Goal: Task Accomplishment & Management: Use online tool/utility

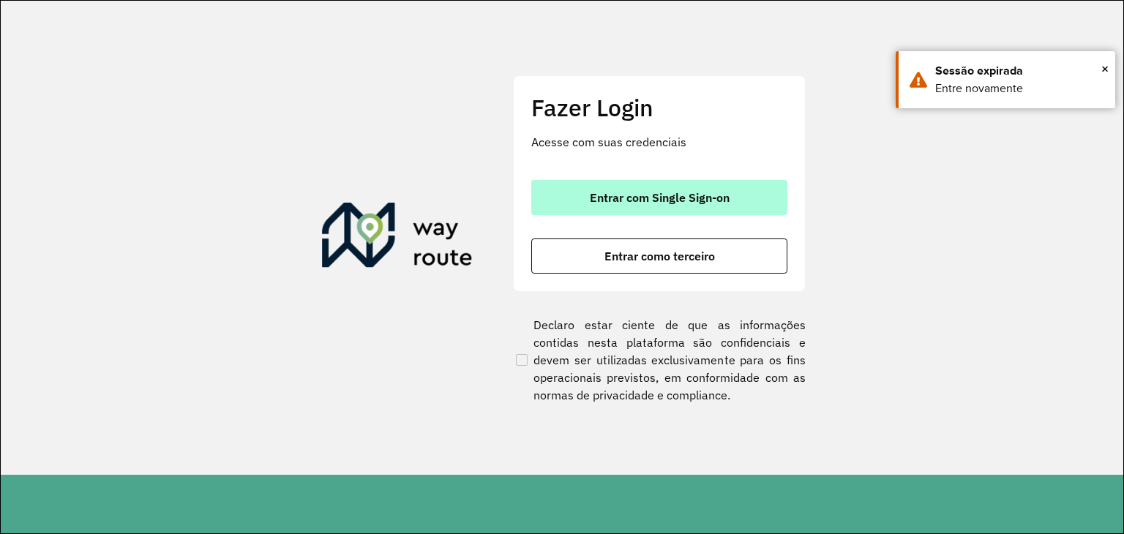
click at [618, 206] on button "Entrar com Single Sign-on" at bounding box center [659, 197] width 256 height 35
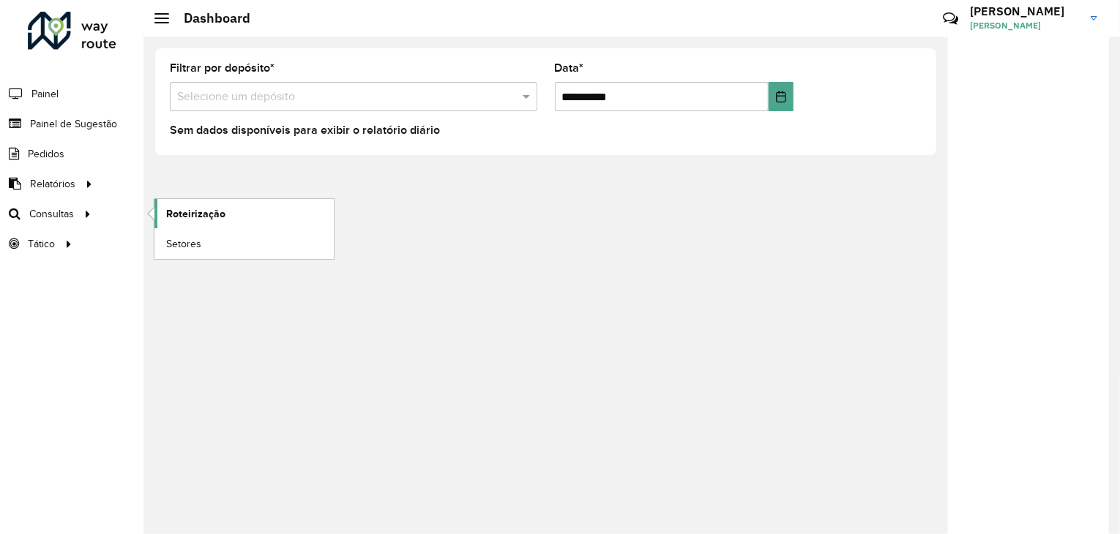
click at [233, 203] on link "Roteirização" at bounding box center [243, 213] width 179 height 29
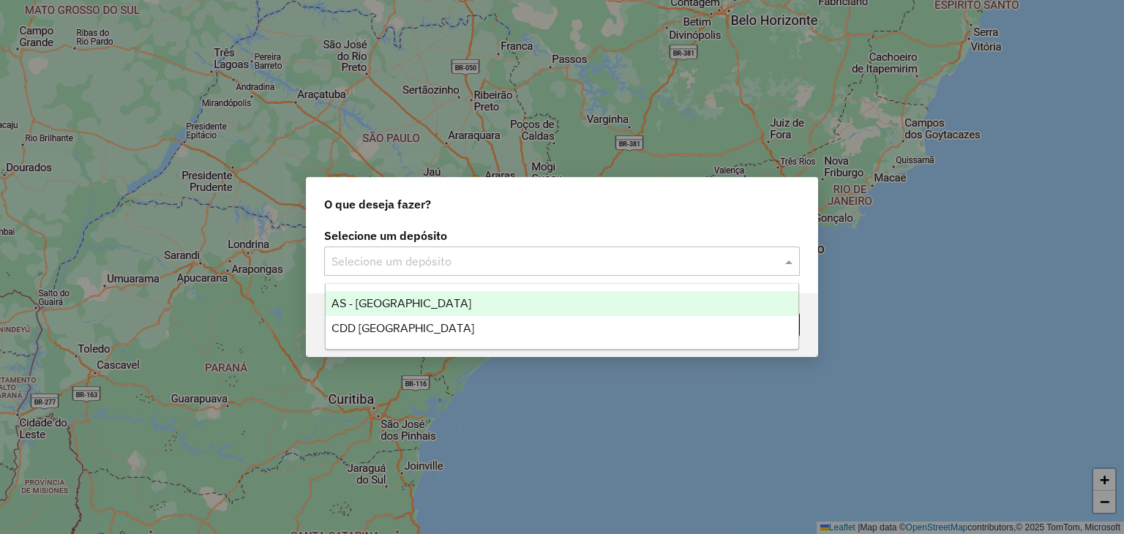
click at [490, 264] on input "text" at bounding box center [548, 262] width 432 height 18
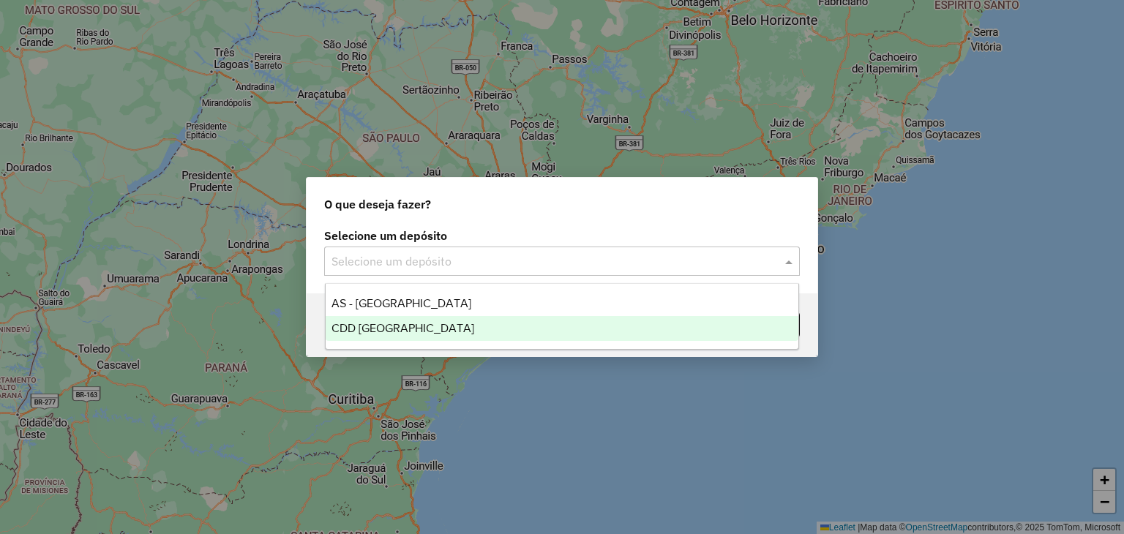
click at [450, 322] on span "CDD Santa Cruz do Sul" at bounding box center [403, 328] width 143 height 12
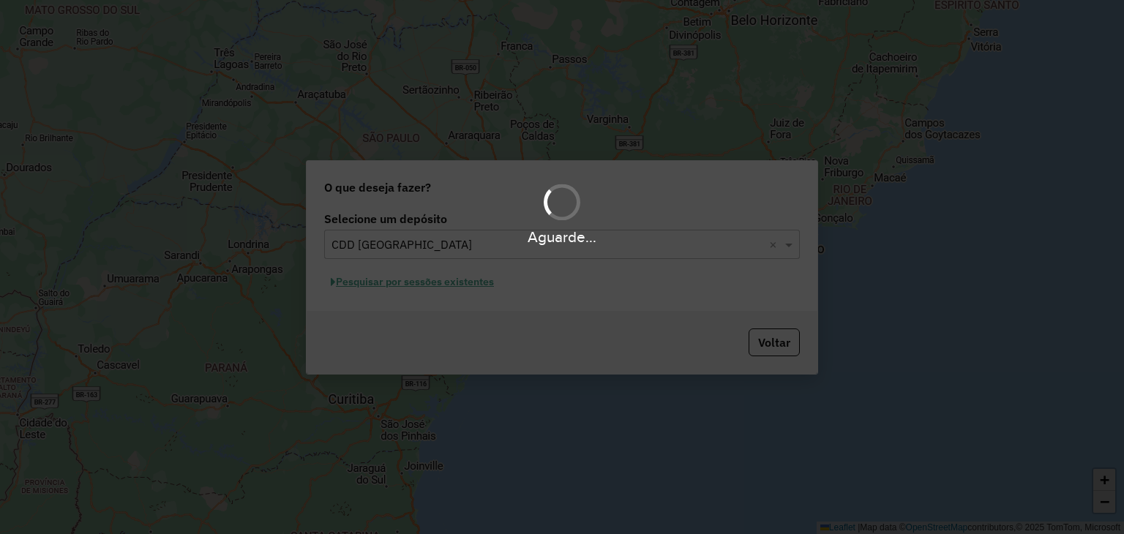
drag, startPoint x: 469, startPoint y: 296, endPoint x: 466, endPoint y: 289, distance: 7.9
click at [468, 296] on div "Aguarde..." at bounding box center [562, 267] width 1124 height 534
click at [465, 288] on hb-app "Aguarde... Pop-up bloqueado! Seu navegador bloqueou automáticamente a abertura …" at bounding box center [562, 267] width 1124 height 534
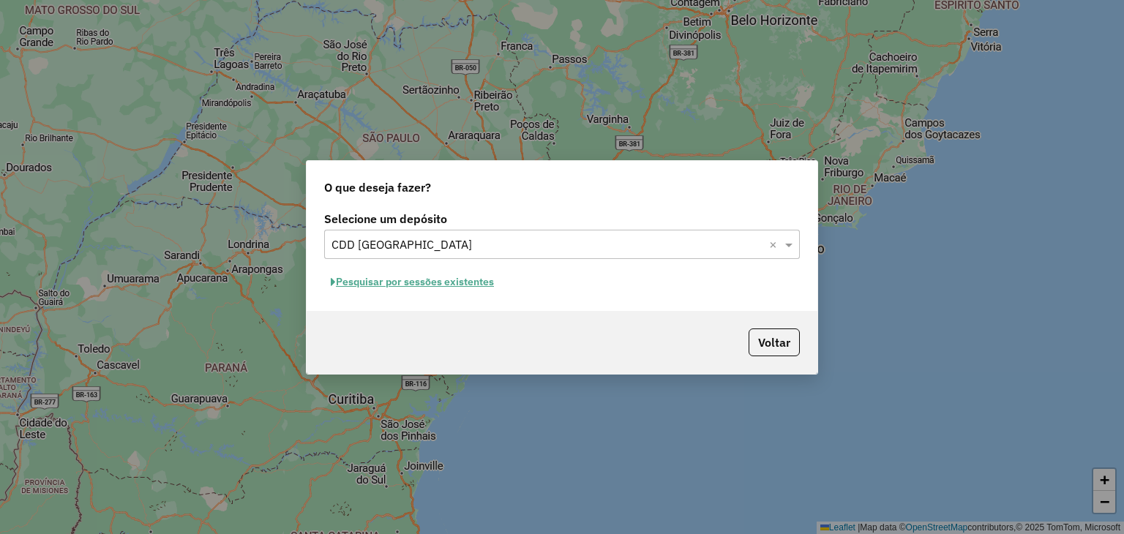
click at [464, 287] on button "Pesquisar por sessões existentes" at bounding box center [412, 282] width 176 height 23
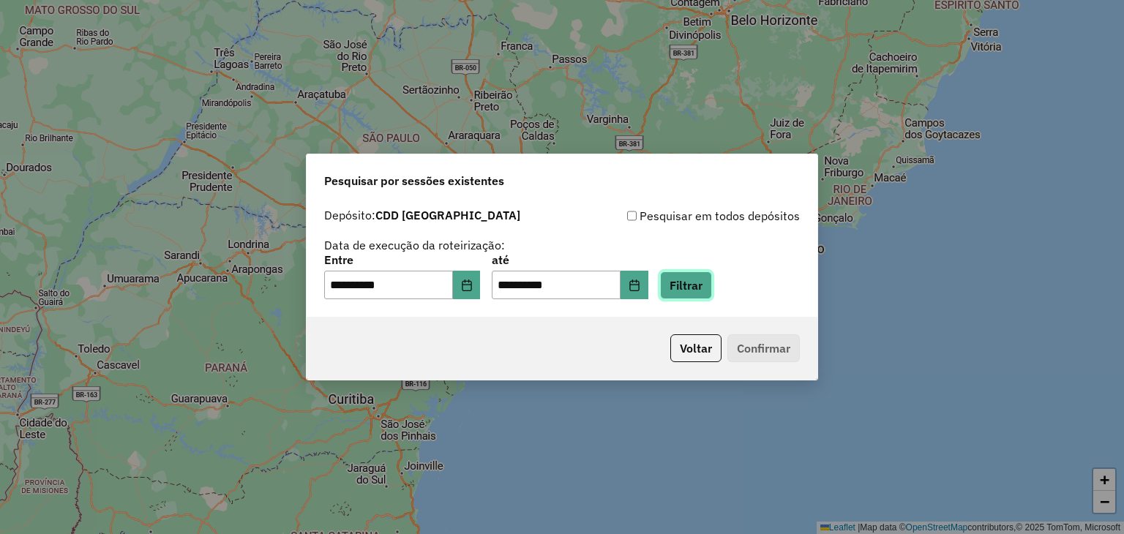
click at [690, 288] on button "Filtrar" at bounding box center [686, 286] width 52 height 28
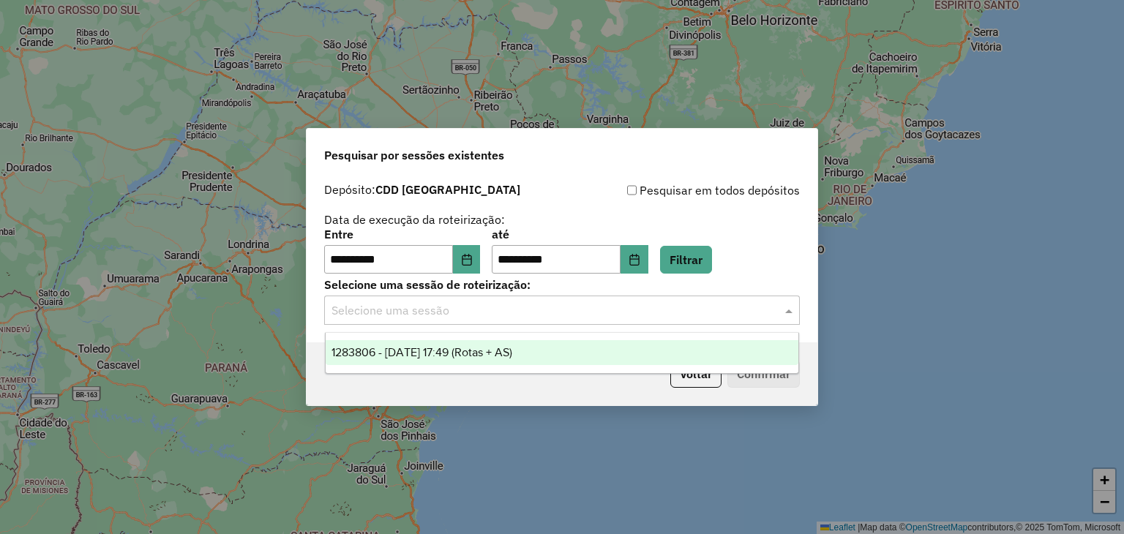
click at [537, 313] on input "text" at bounding box center [548, 311] width 432 height 18
click at [545, 346] on div "1283806 - 27/09/2025 17:49 (Rotas + AS)" at bounding box center [563, 352] width 474 height 25
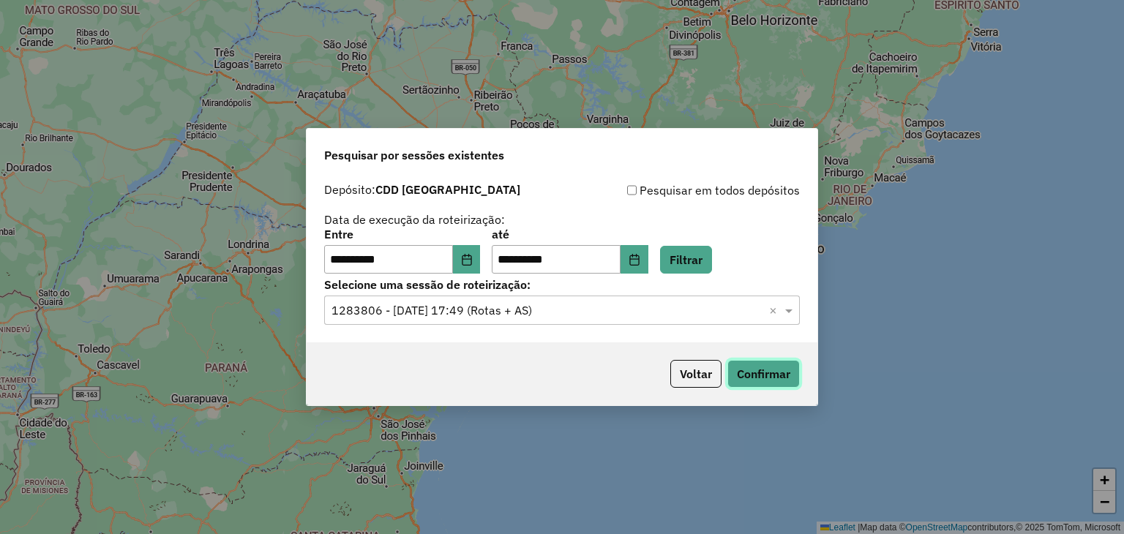
click at [761, 383] on button "Confirmar" at bounding box center [764, 374] width 72 height 28
